Goal: Task Accomplishment & Management: Manage account settings

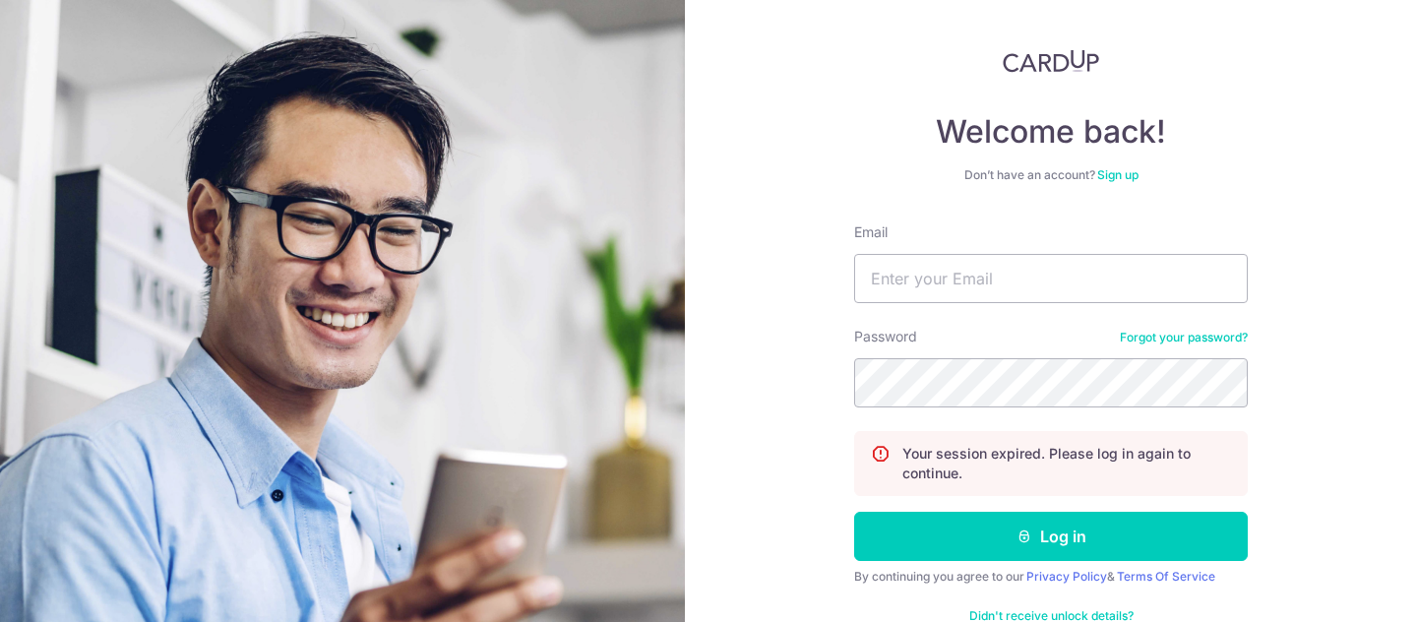
scroll to position [112, 0]
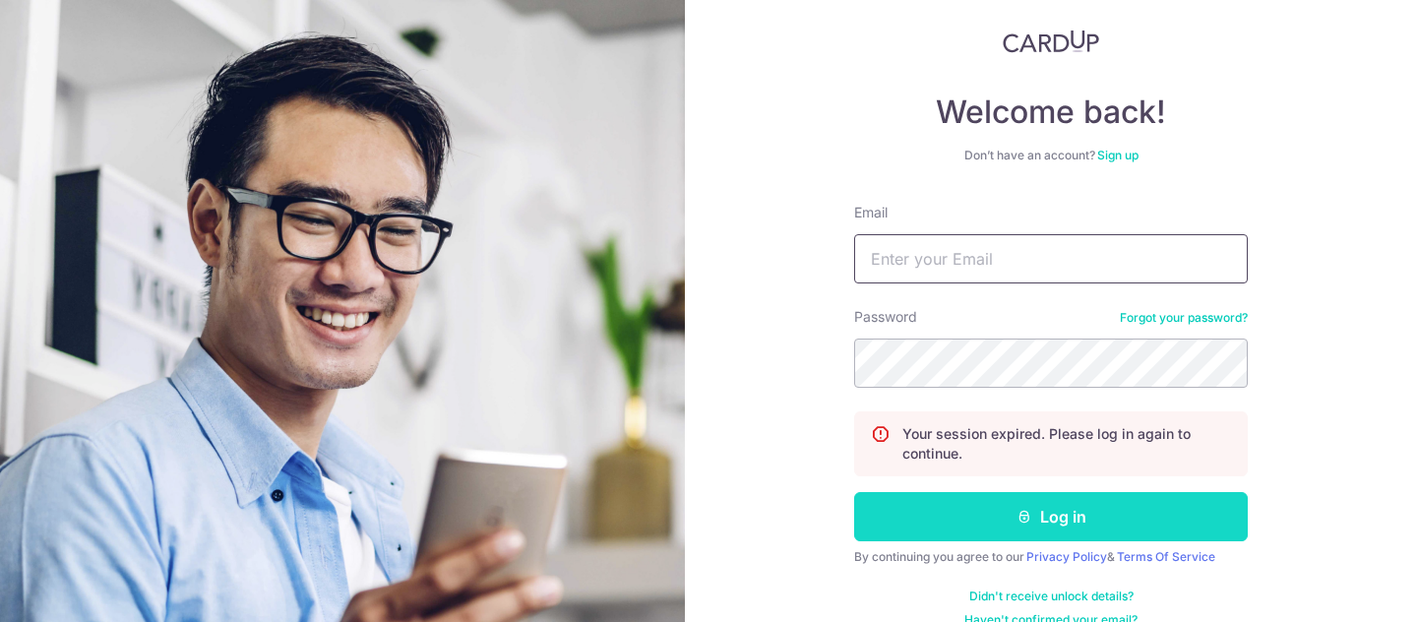
type input "[EMAIL_ADDRESS][DOMAIN_NAME]"
click at [1010, 504] on button "Log in" at bounding box center [1051, 516] width 394 height 49
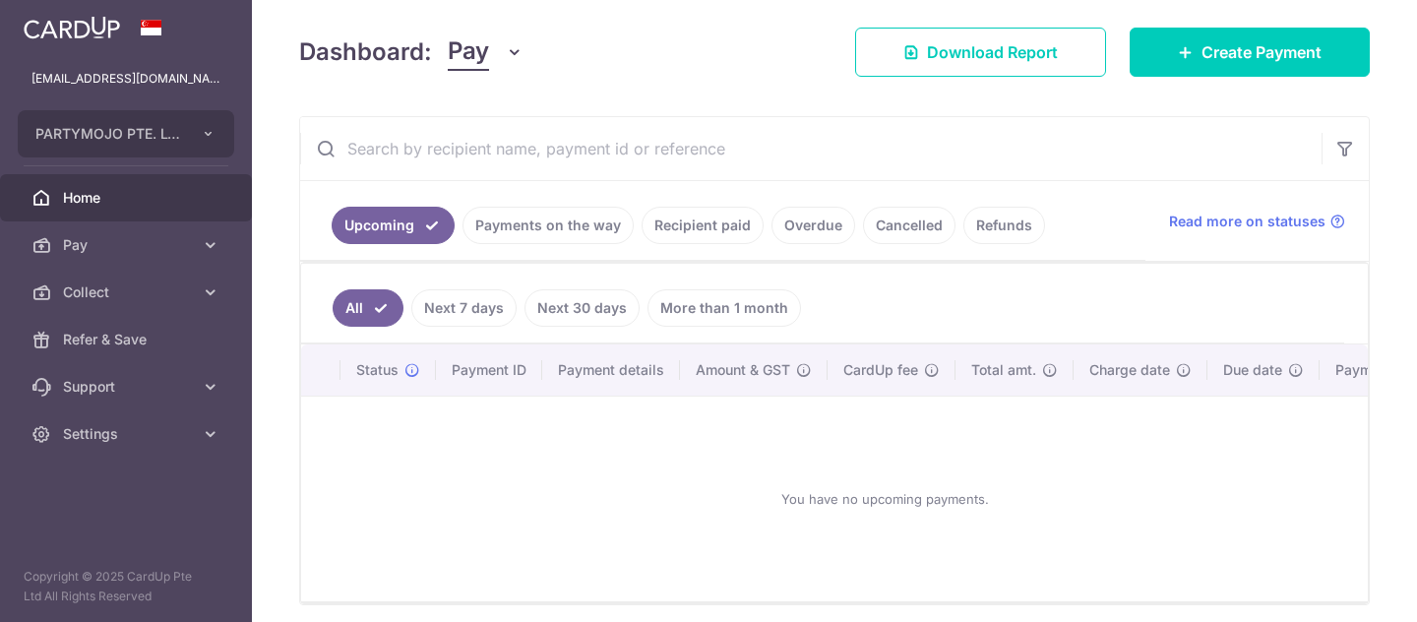
click at [589, 238] on link "Payments on the way" at bounding box center [547, 225] width 171 height 37
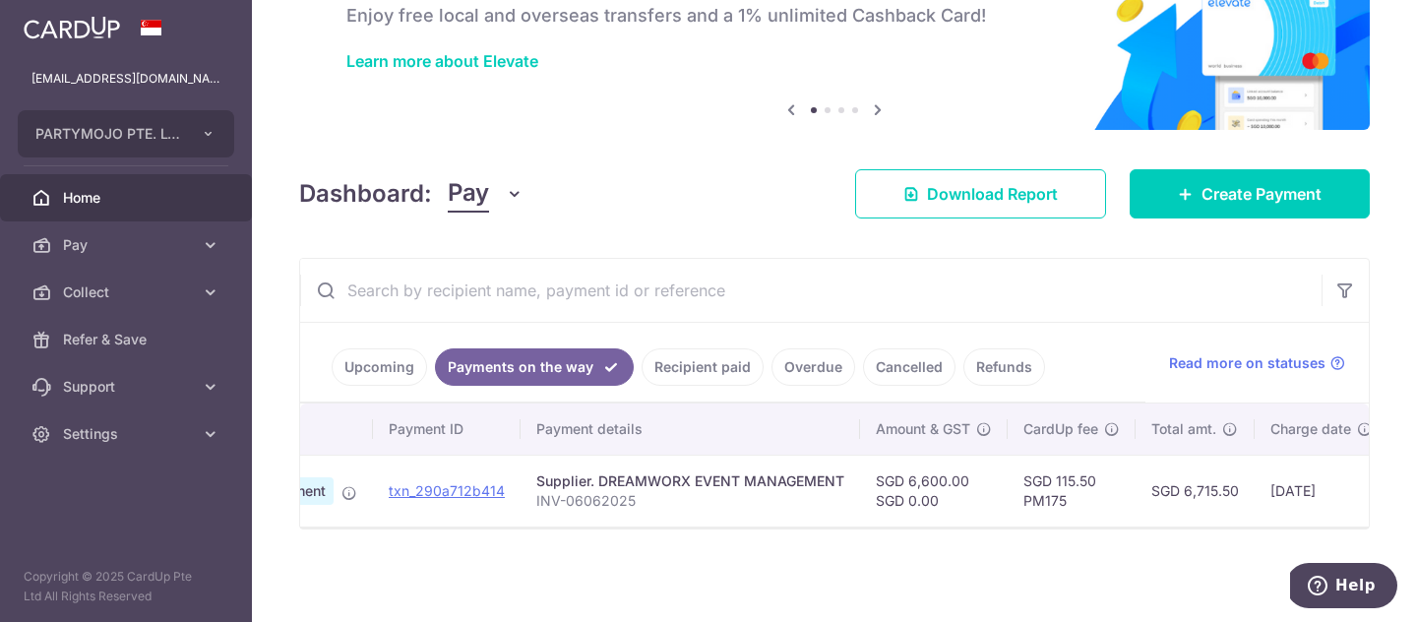
scroll to position [0, 425]
